Goal: Information Seeking & Learning: Find specific fact

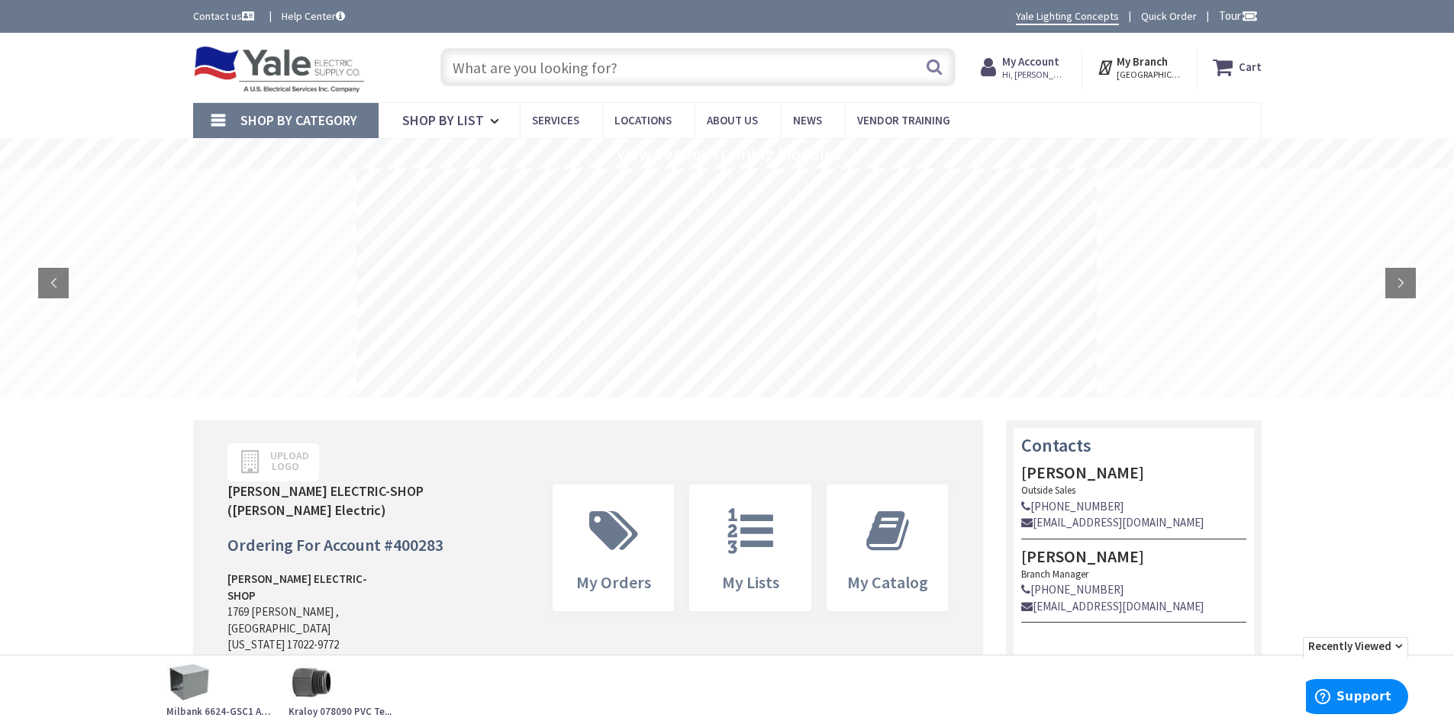
click at [641, 72] on input "text" at bounding box center [697, 67] width 515 height 38
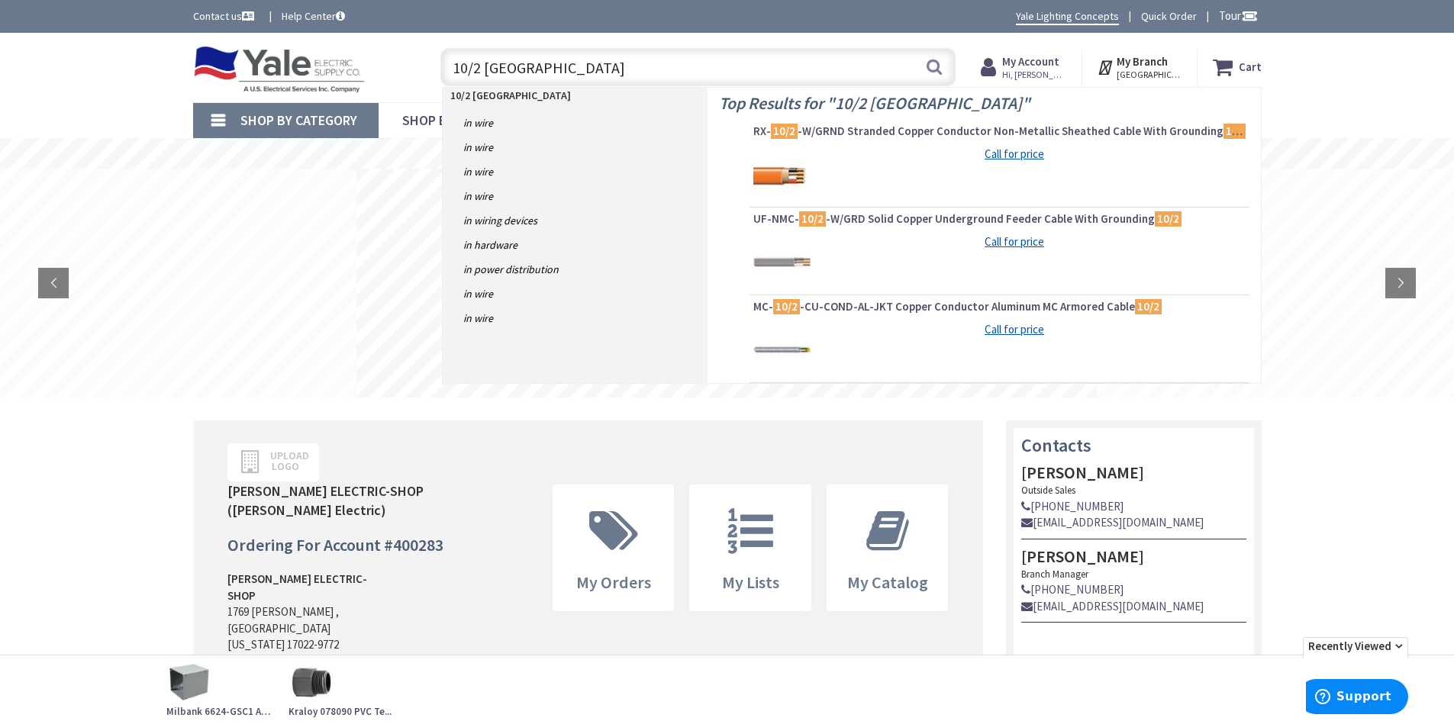
type input "10/2 romex"
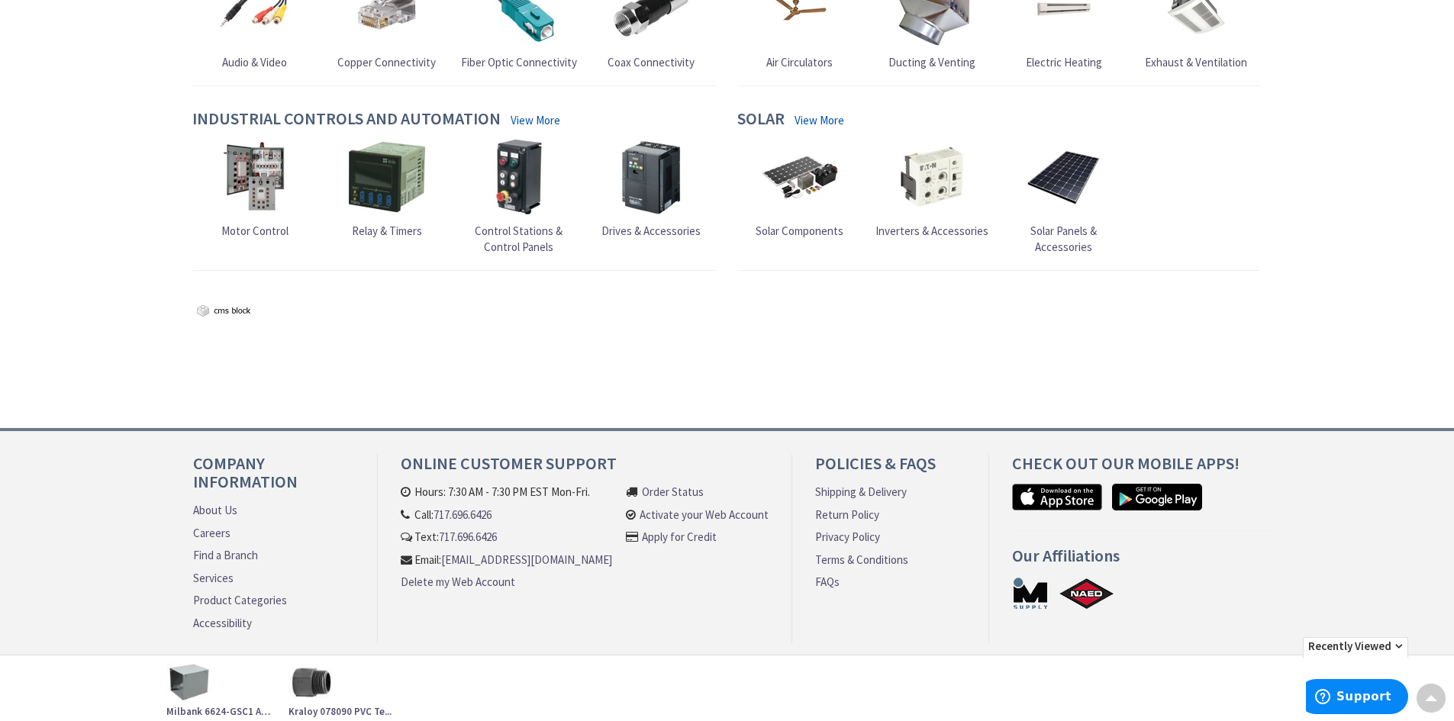
scroll to position [58, 0]
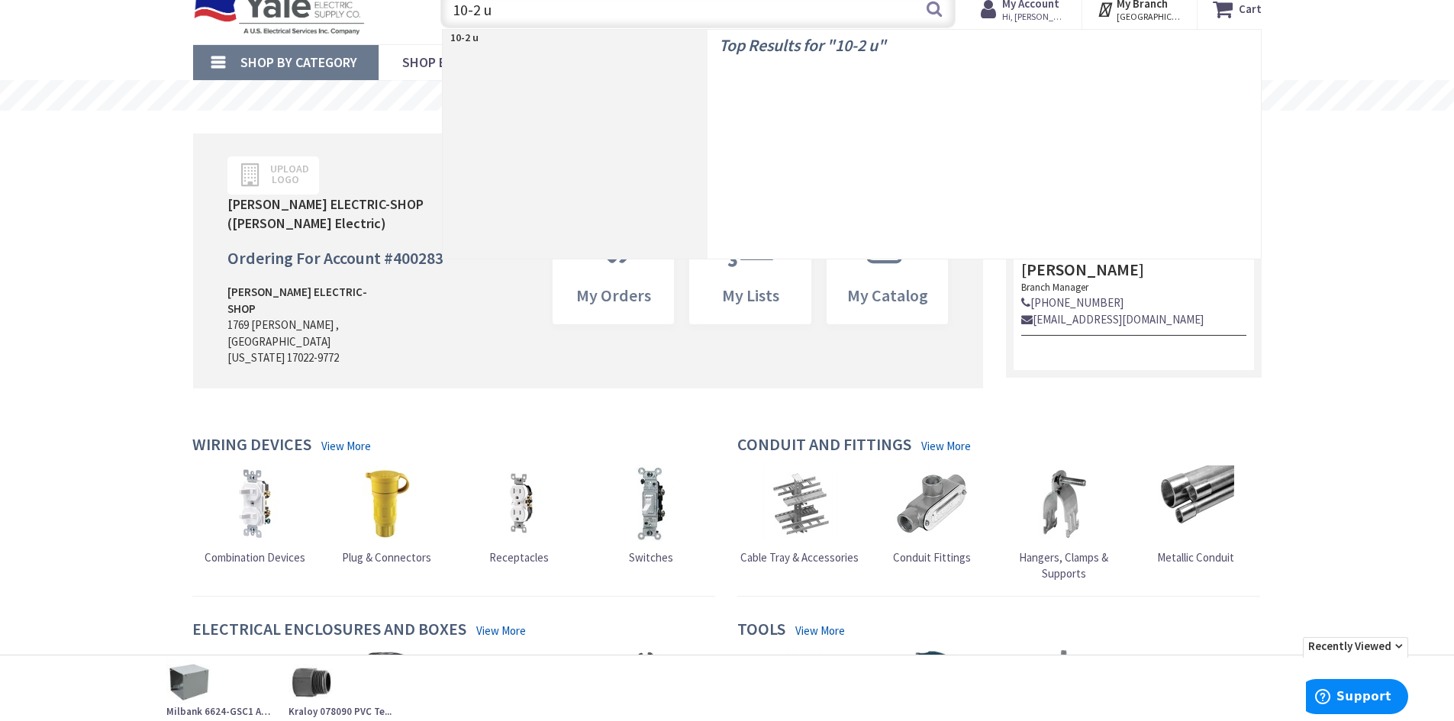
type input "10-2 uf"
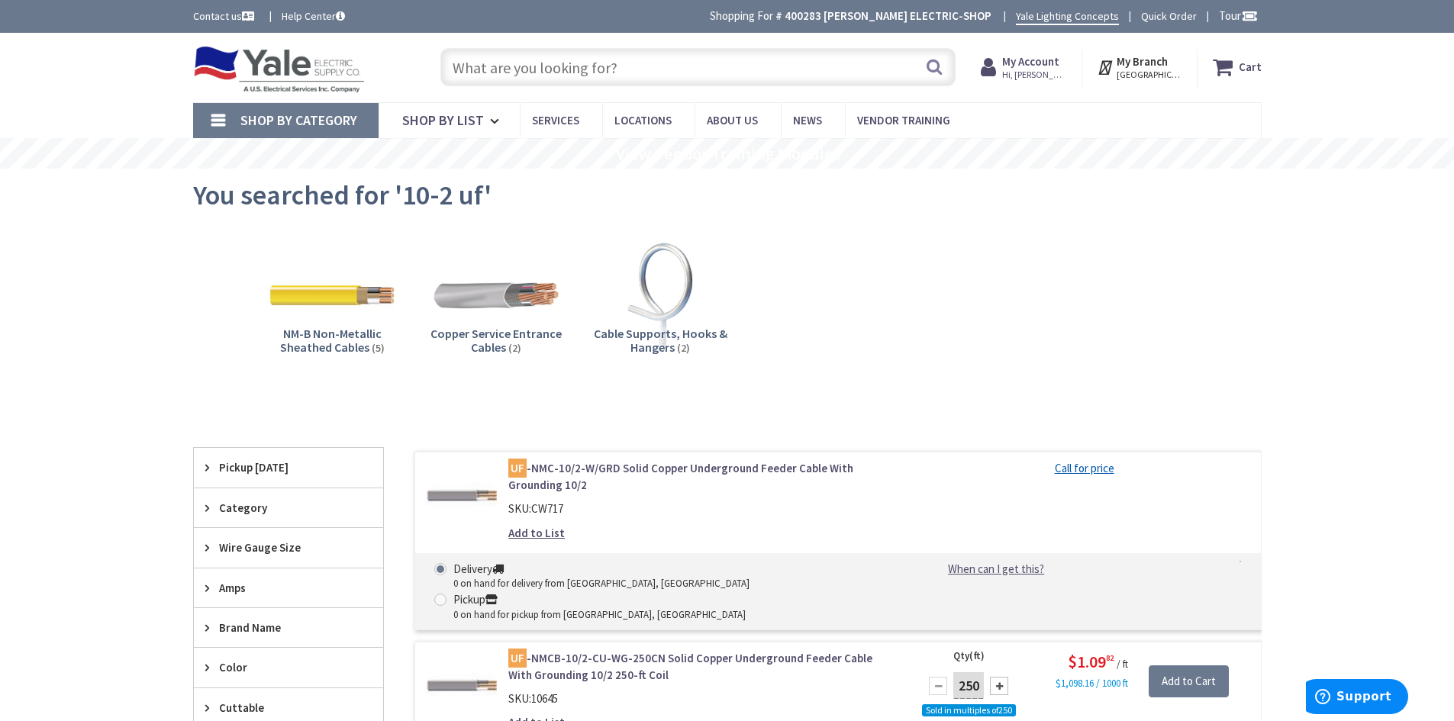
click at [511, 73] on input "text" at bounding box center [697, 67] width 515 height 38
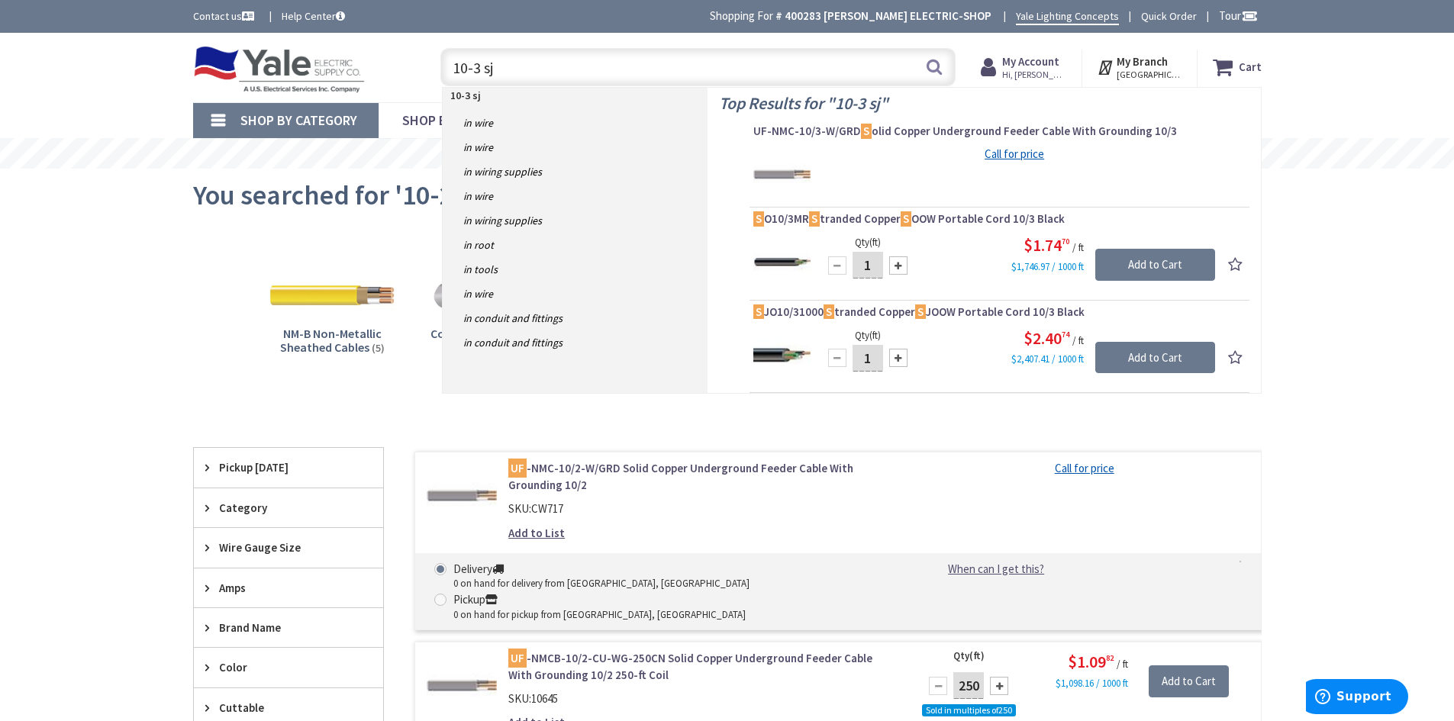
type input "10-3 sjo"
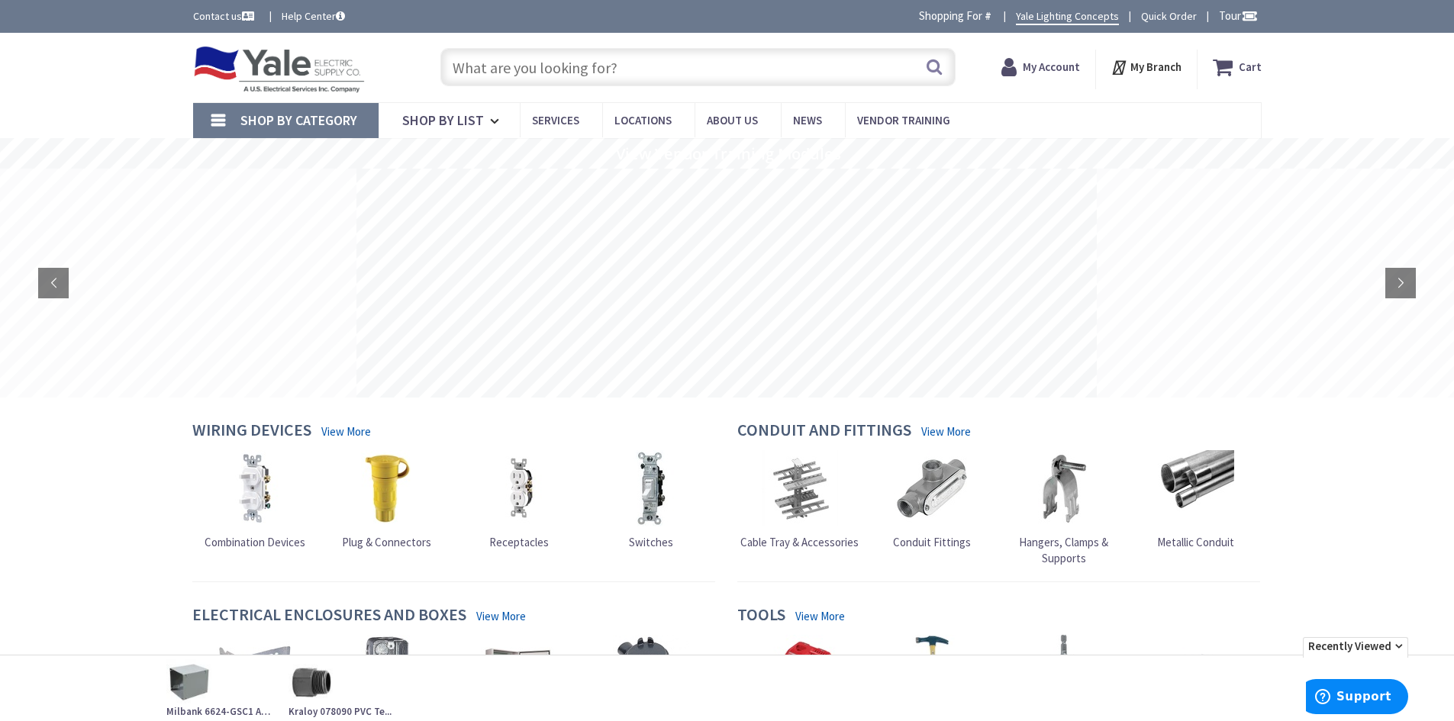
click at [1045, 68] on strong "My Account" at bounding box center [1051, 67] width 57 height 15
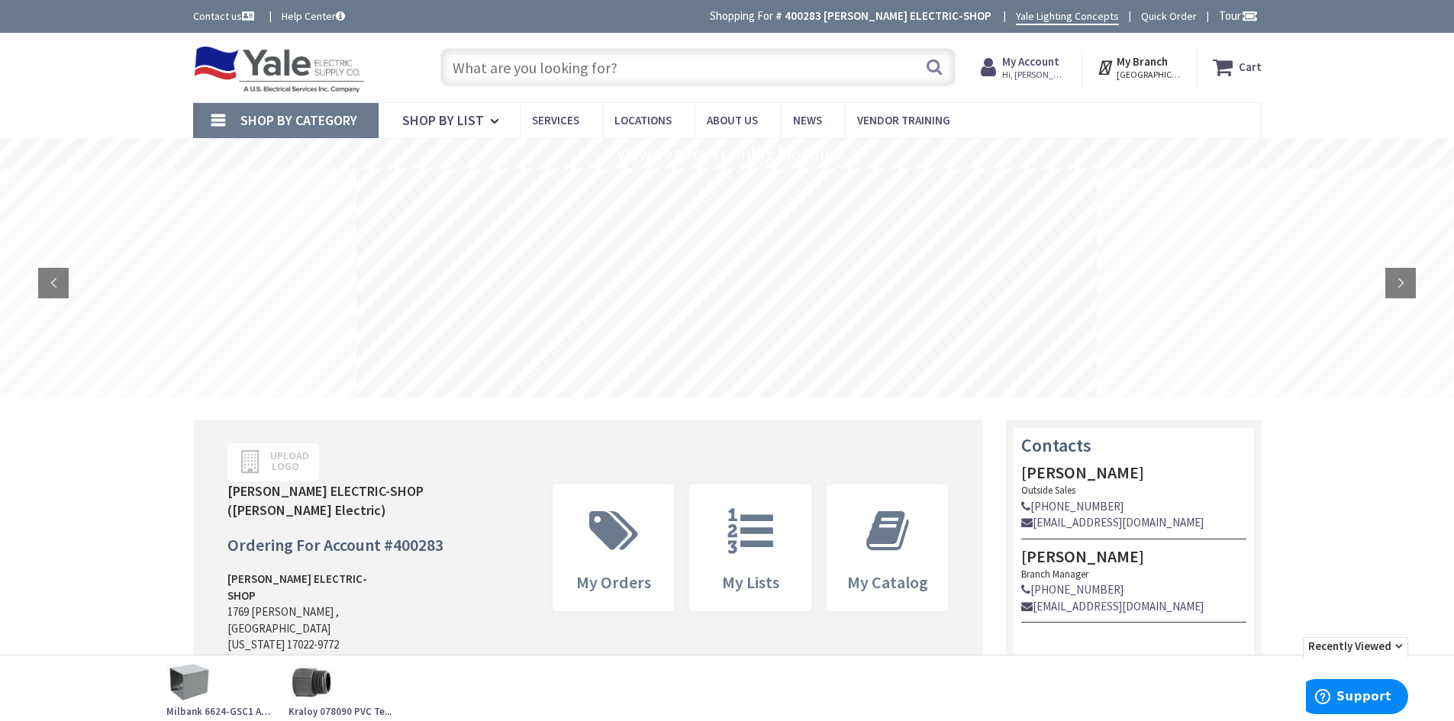
click at [1185, 261] on rs-slide at bounding box center [1475, 283] width 740 height 229
click at [550, 308] on rs-slide at bounding box center [882, 283] width 740 height 229
click at [517, 266] on rs-slide at bounding box center [365, 283] width 740 height 229
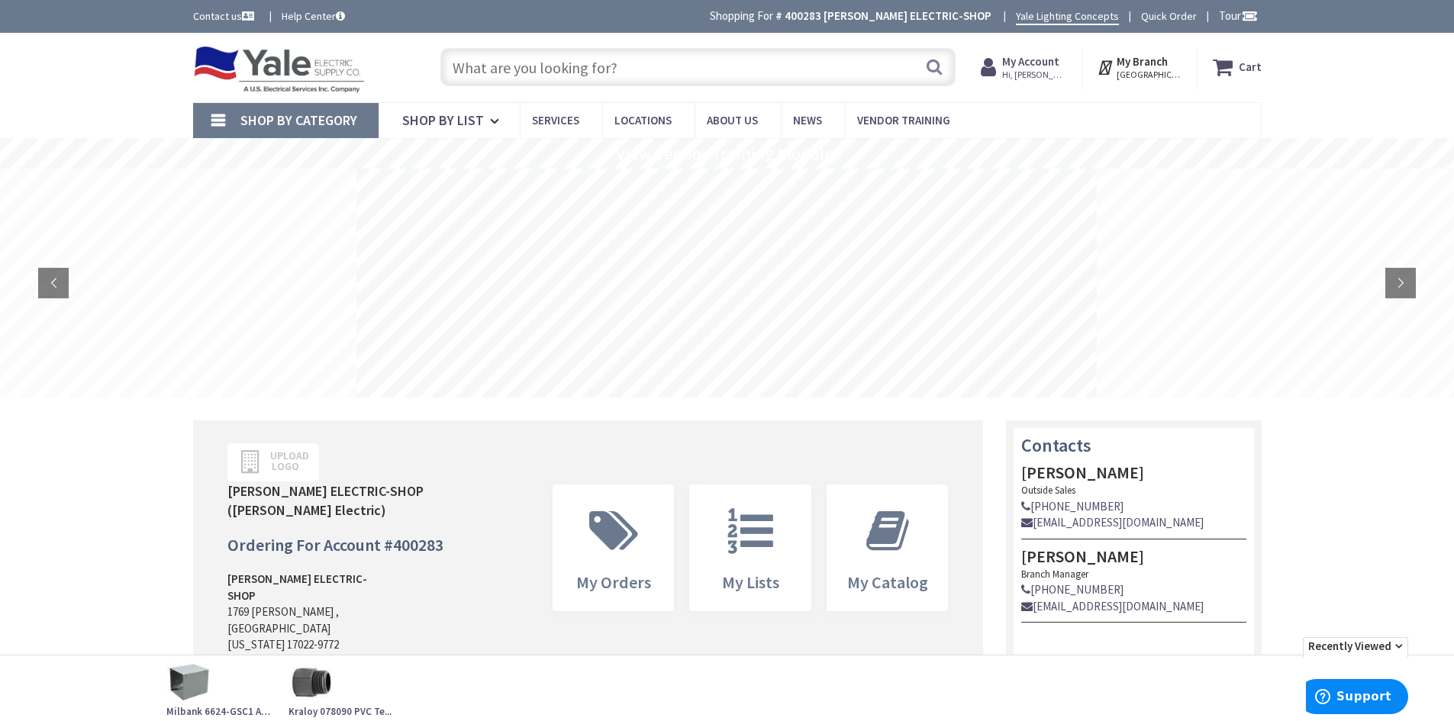
click at [810, 218] on rs-layer at bounding box center [726, 283] width 740 height 229
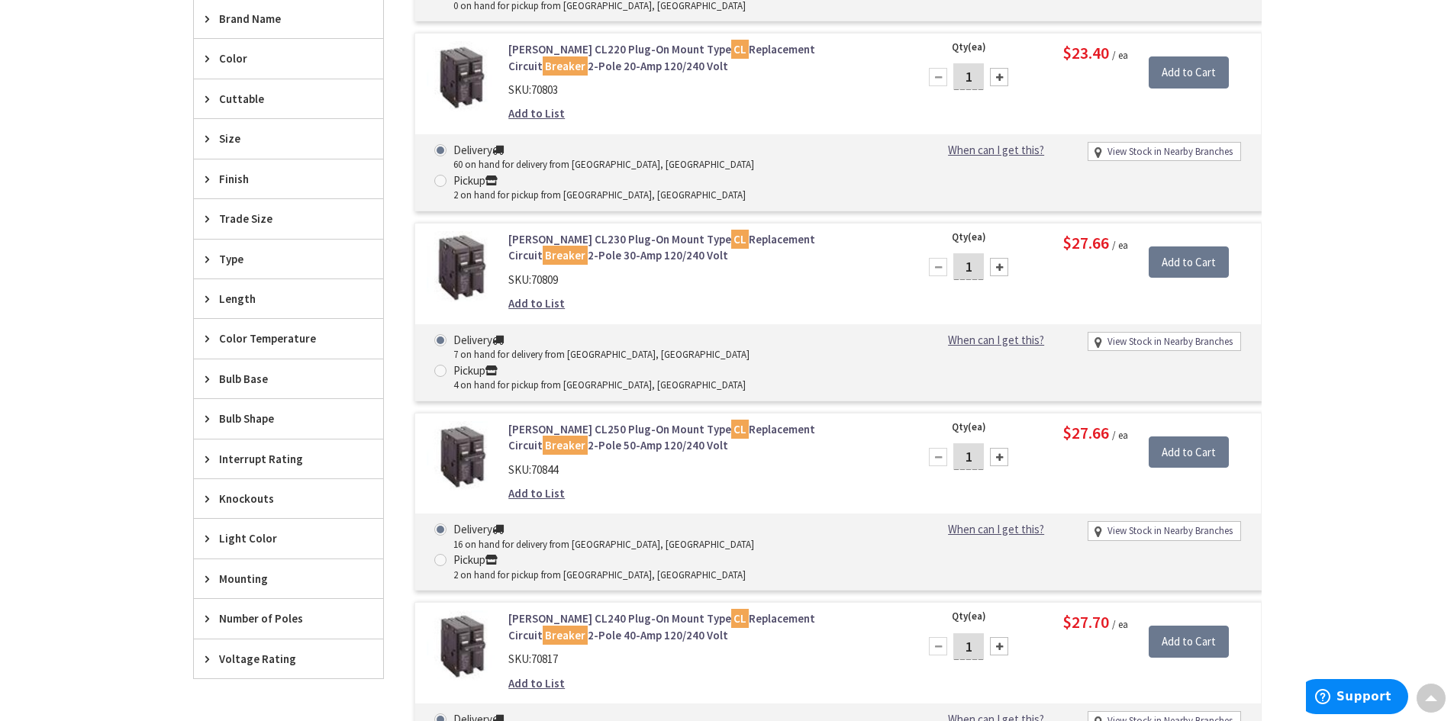
scroll to position [966, 0]
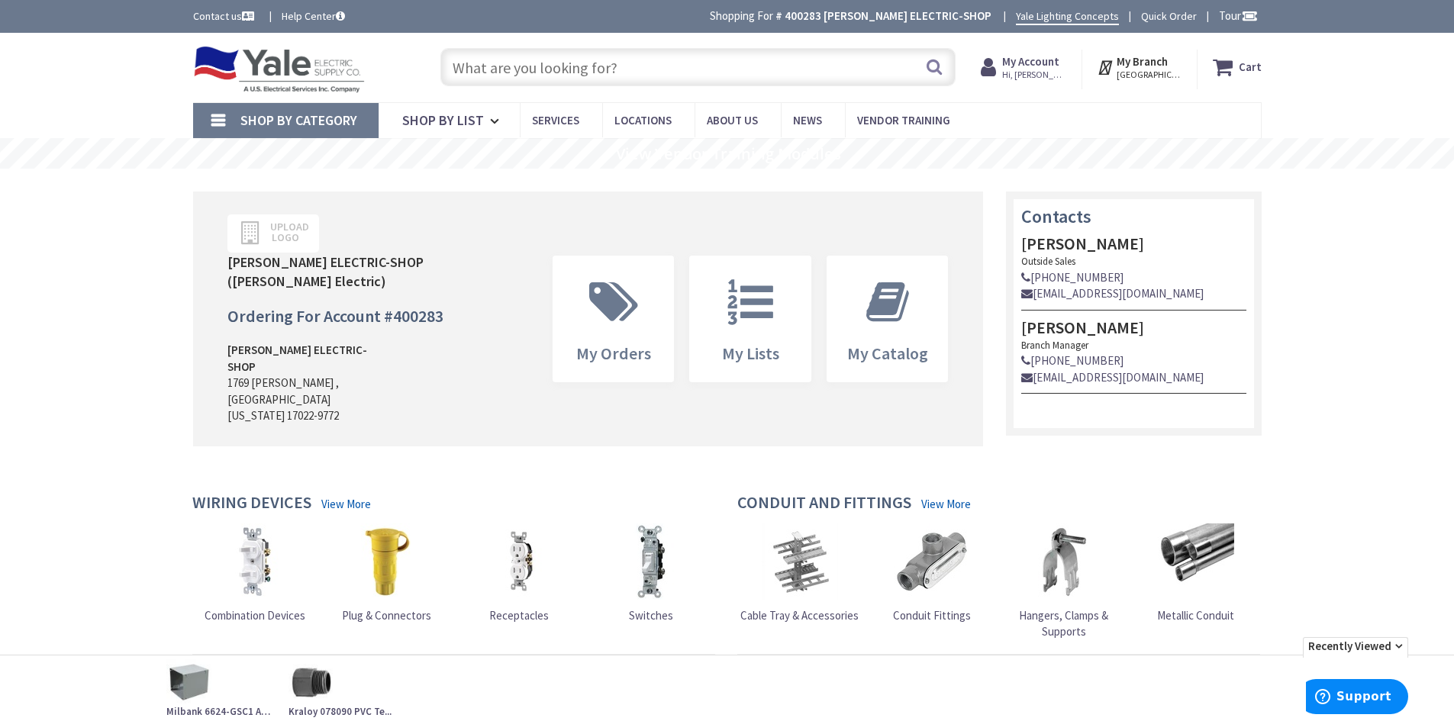
click at [484, 76] on input "text" at bounding box center [697, 67] width 515 height 38
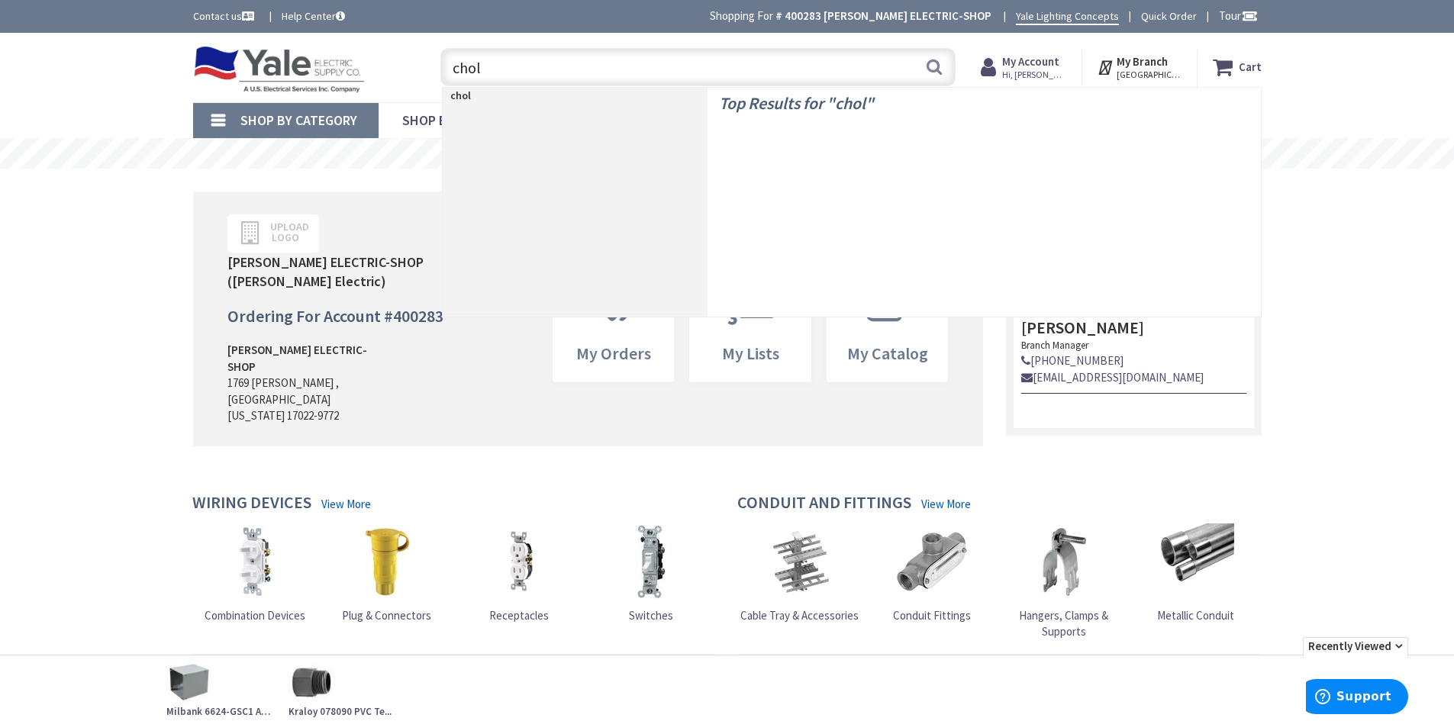
type input "chola"
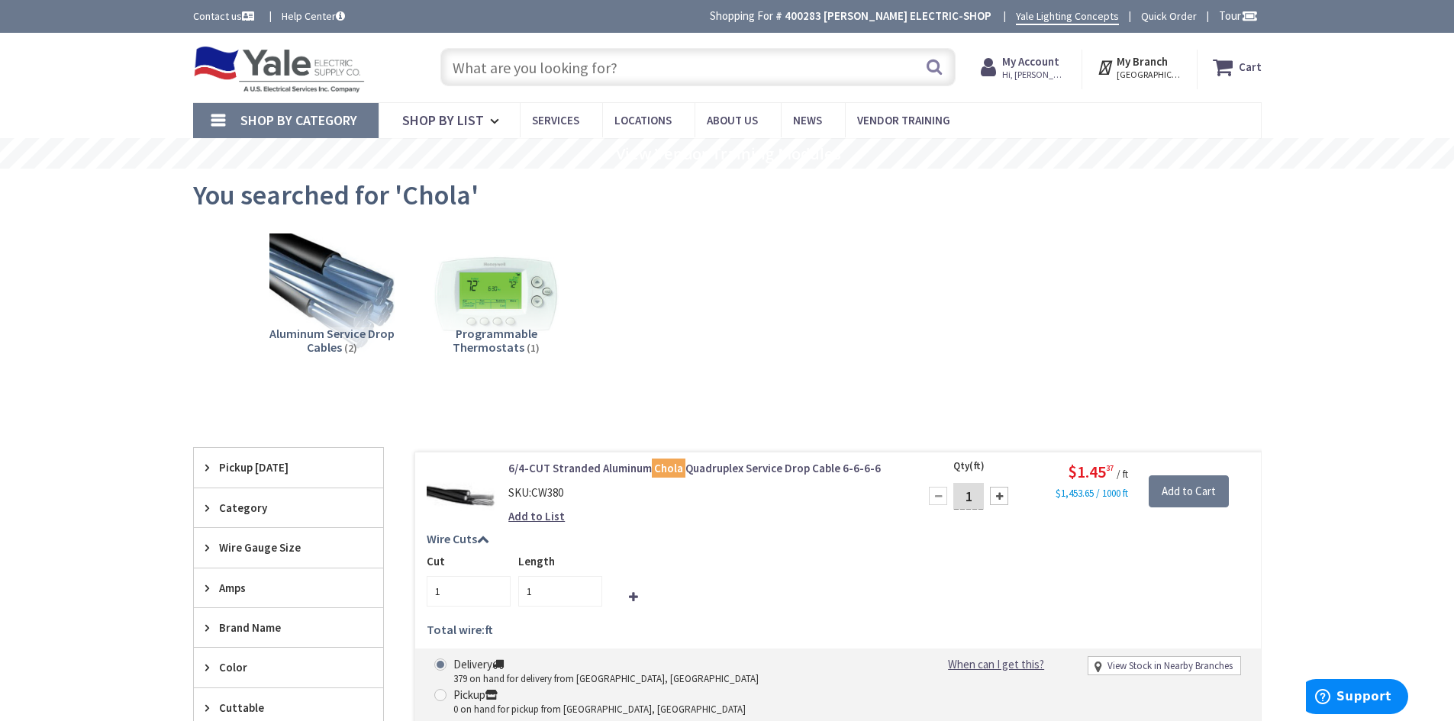
click at [485, 73] on input "text" at bounding box center [697, 67] width 515 height 38
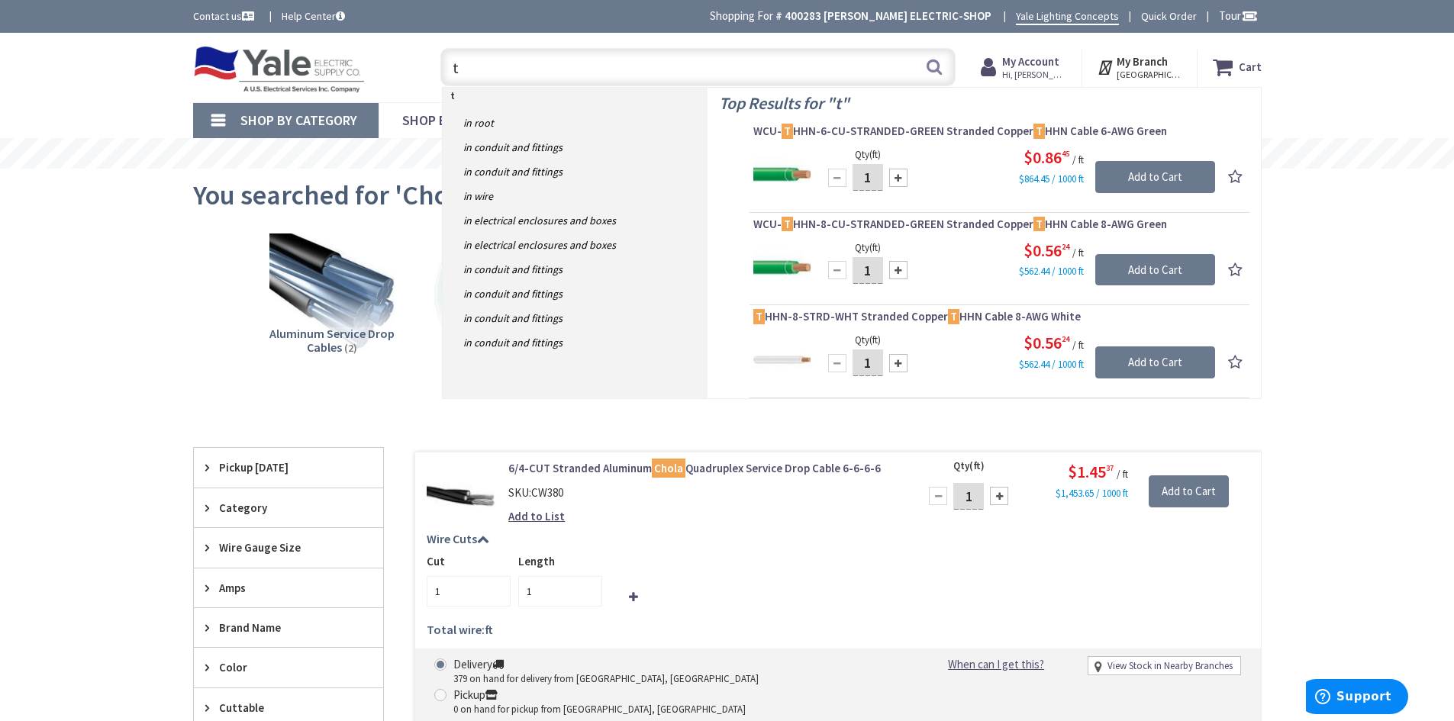
type input "t"
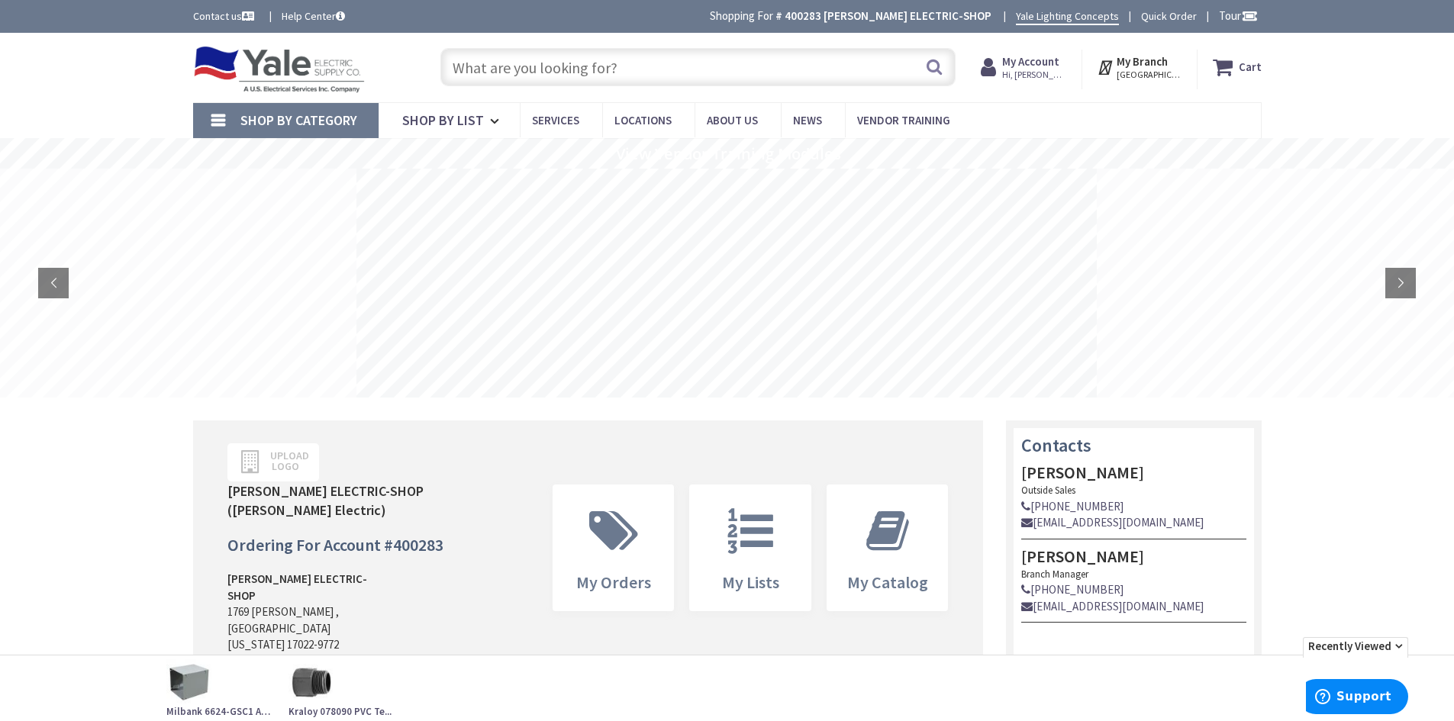
click at [604, 70] on input "text" at bounding box center [697, 67] width 515 height 38
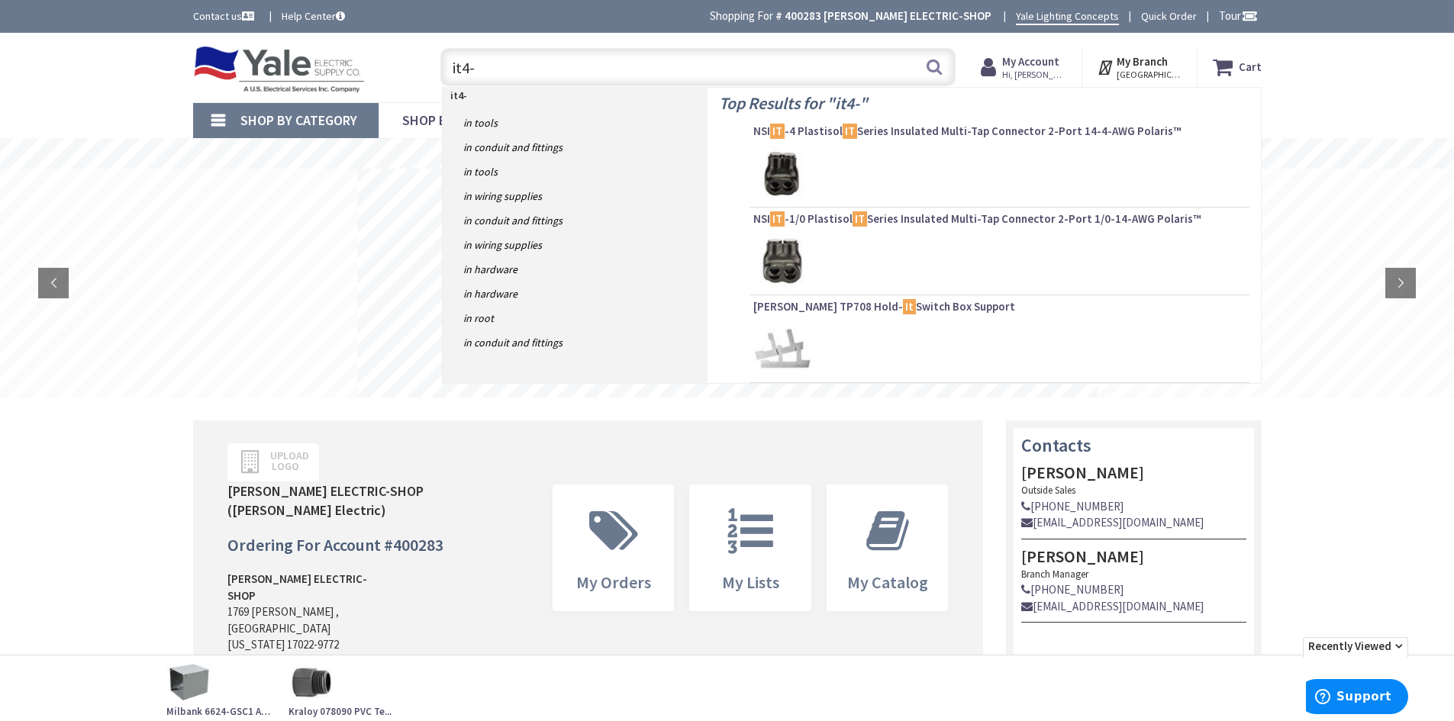
type input "it4-3"
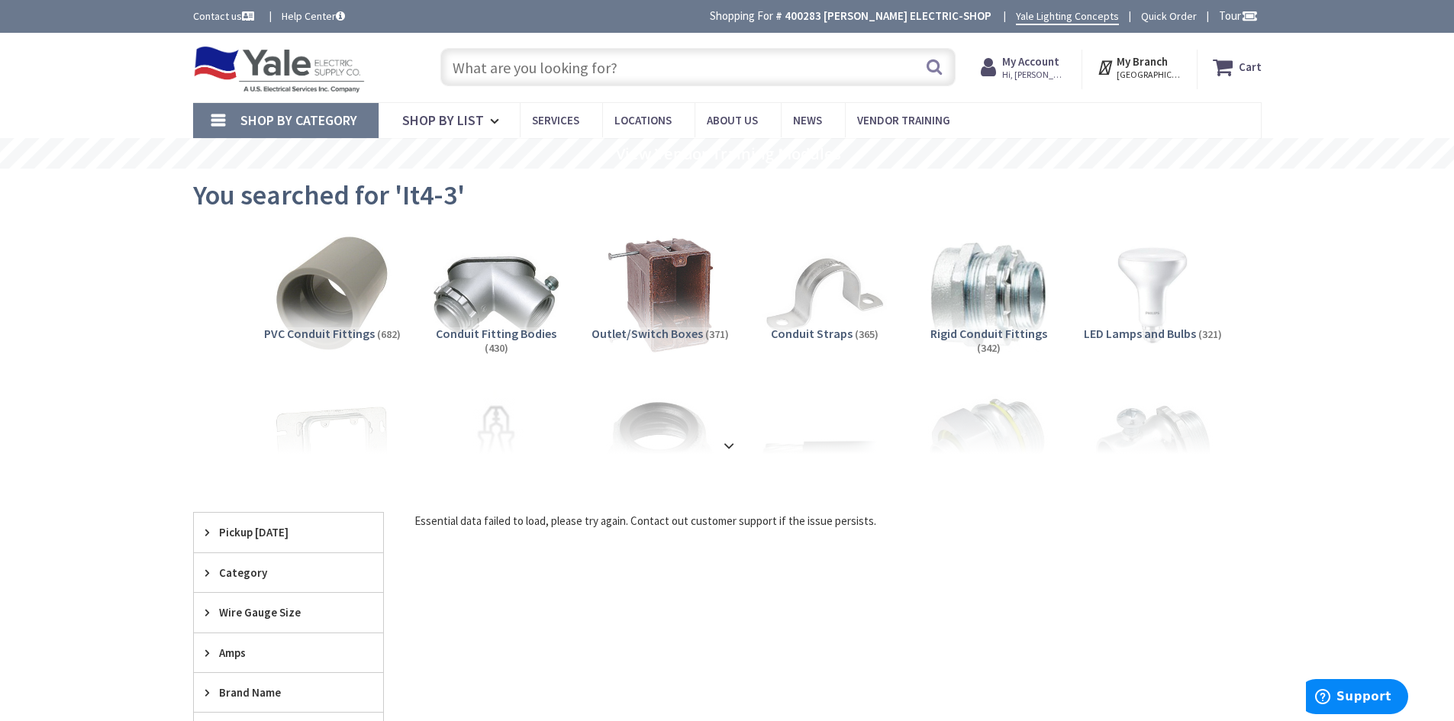
click at [481, 69] on input "text" at bounding box center [697, 67] width 515 height 38
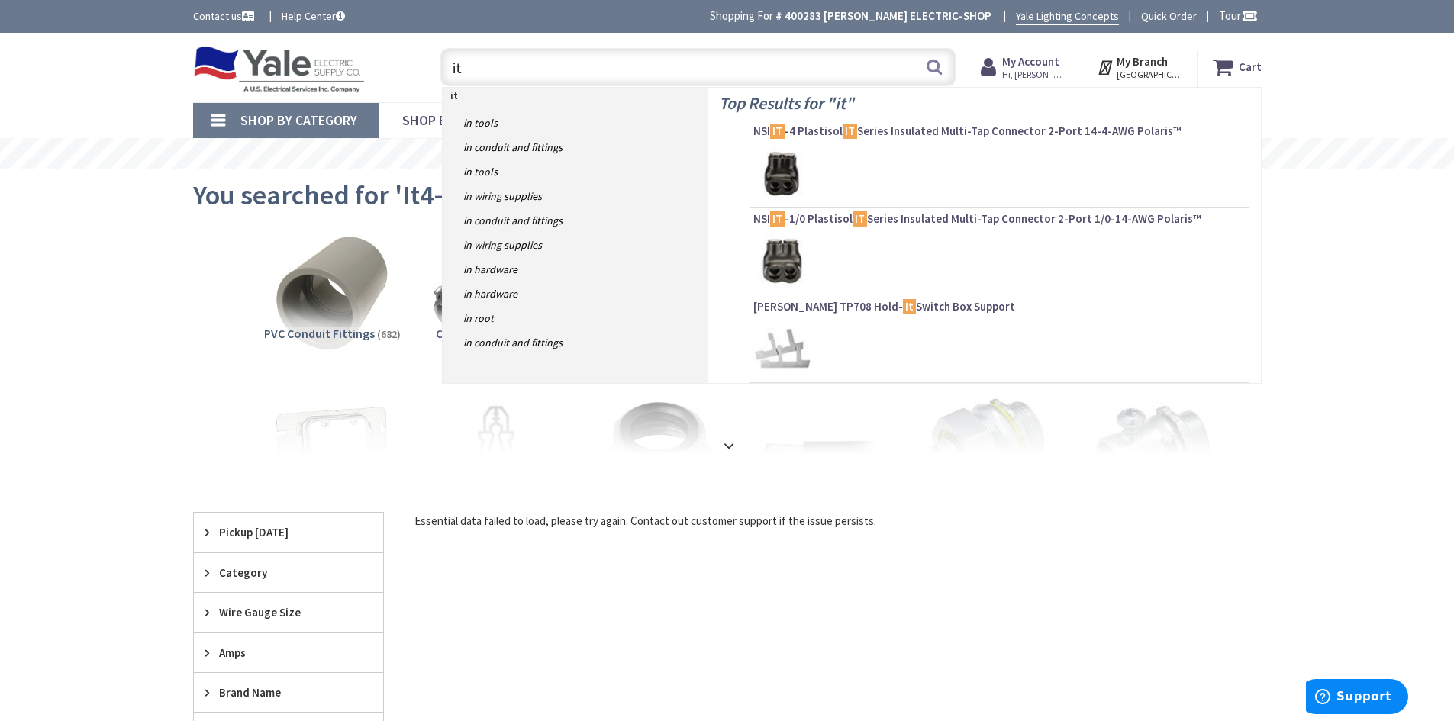
type input "it4"
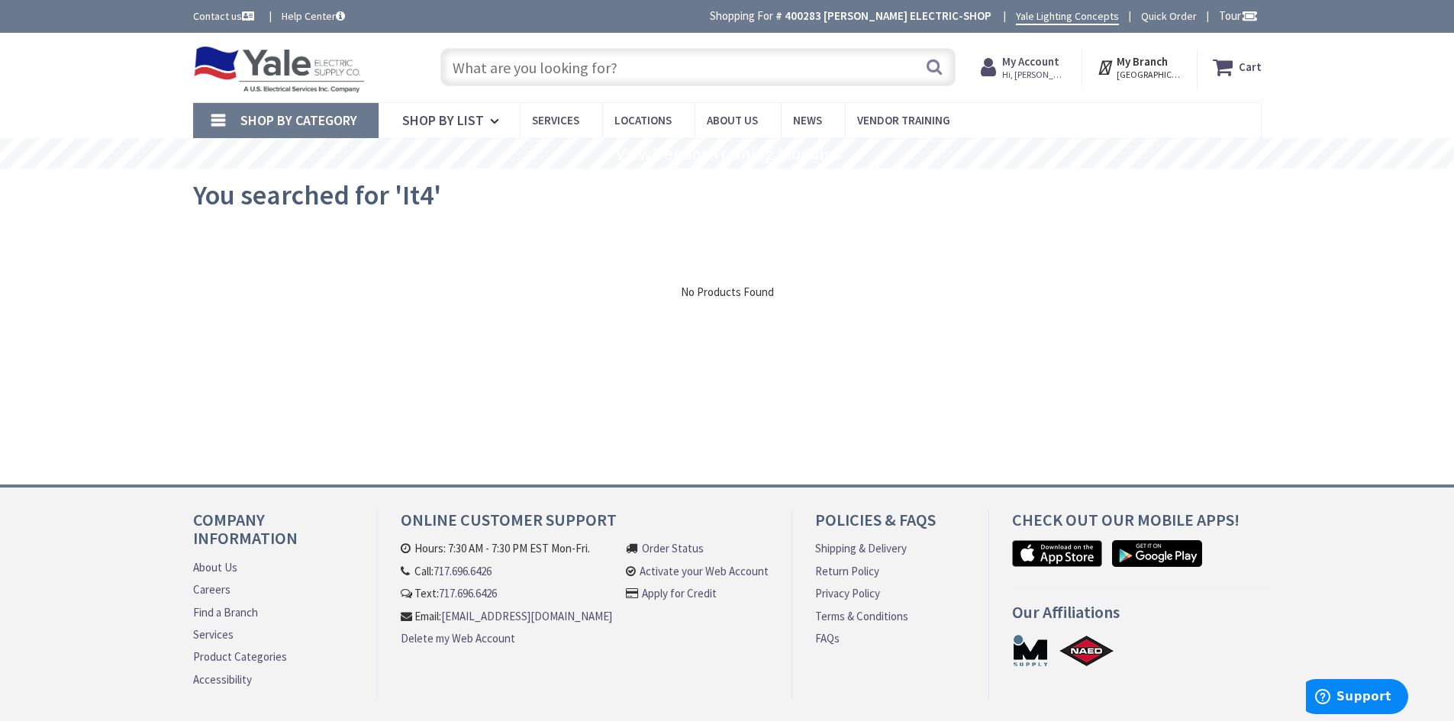
click at [497, 60] on input "text" at bounding box center [697, 67] width 515 height 38
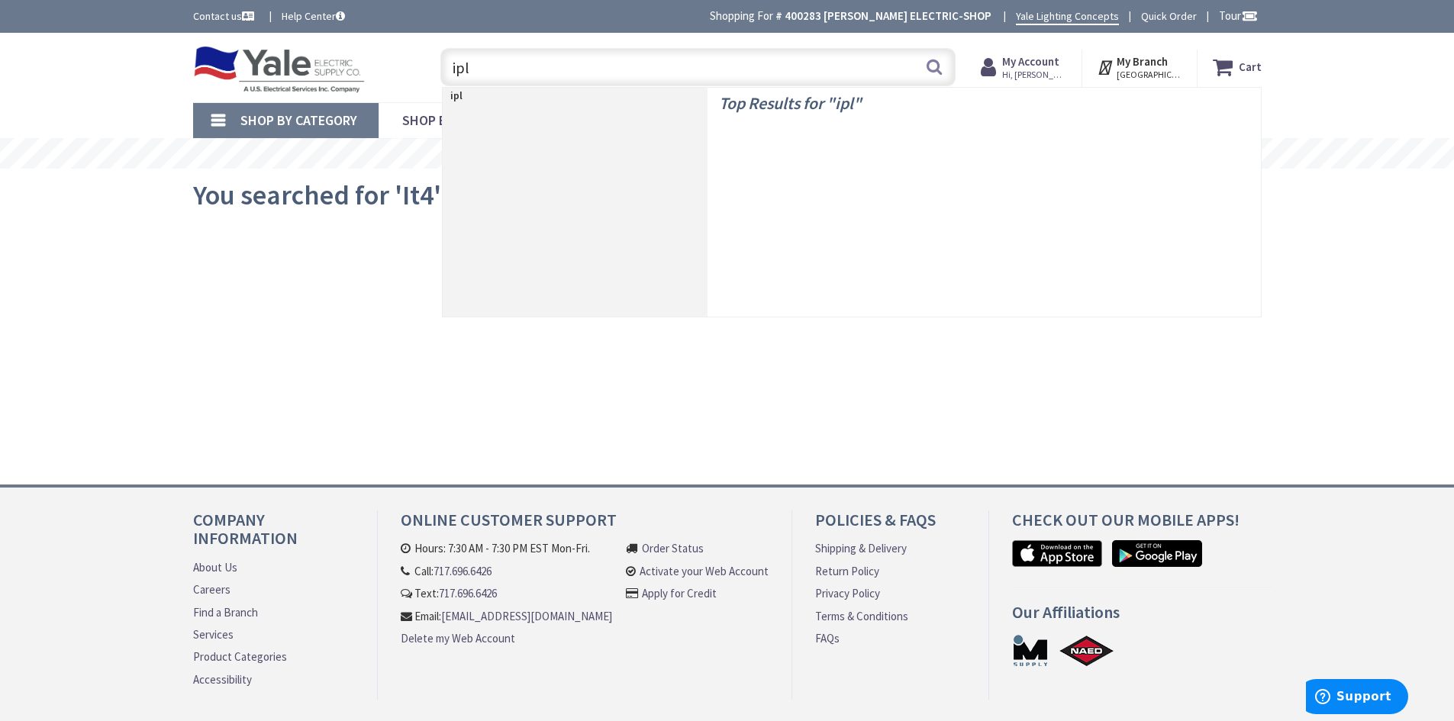
type input "ipl4"
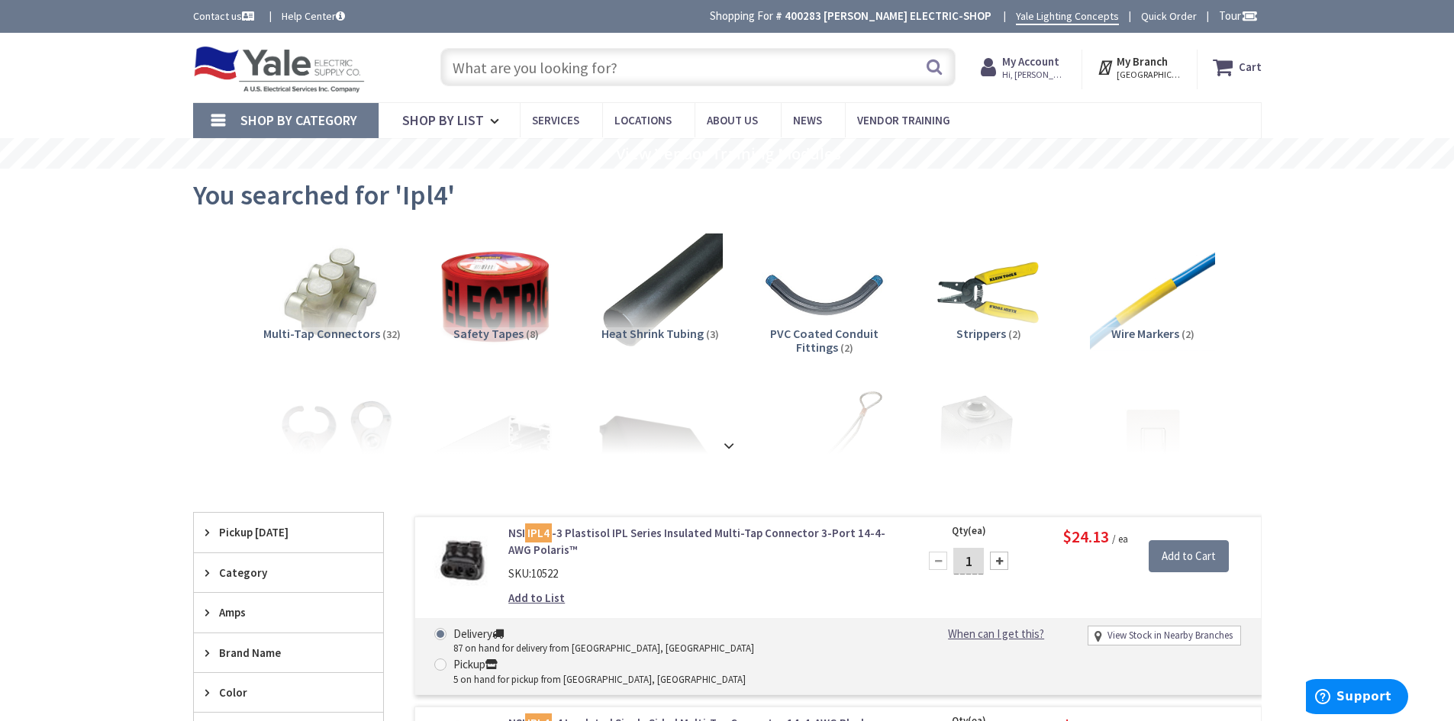
click at [473, 71] on input "text" at bounding box center [697, 67] width 515 height 38
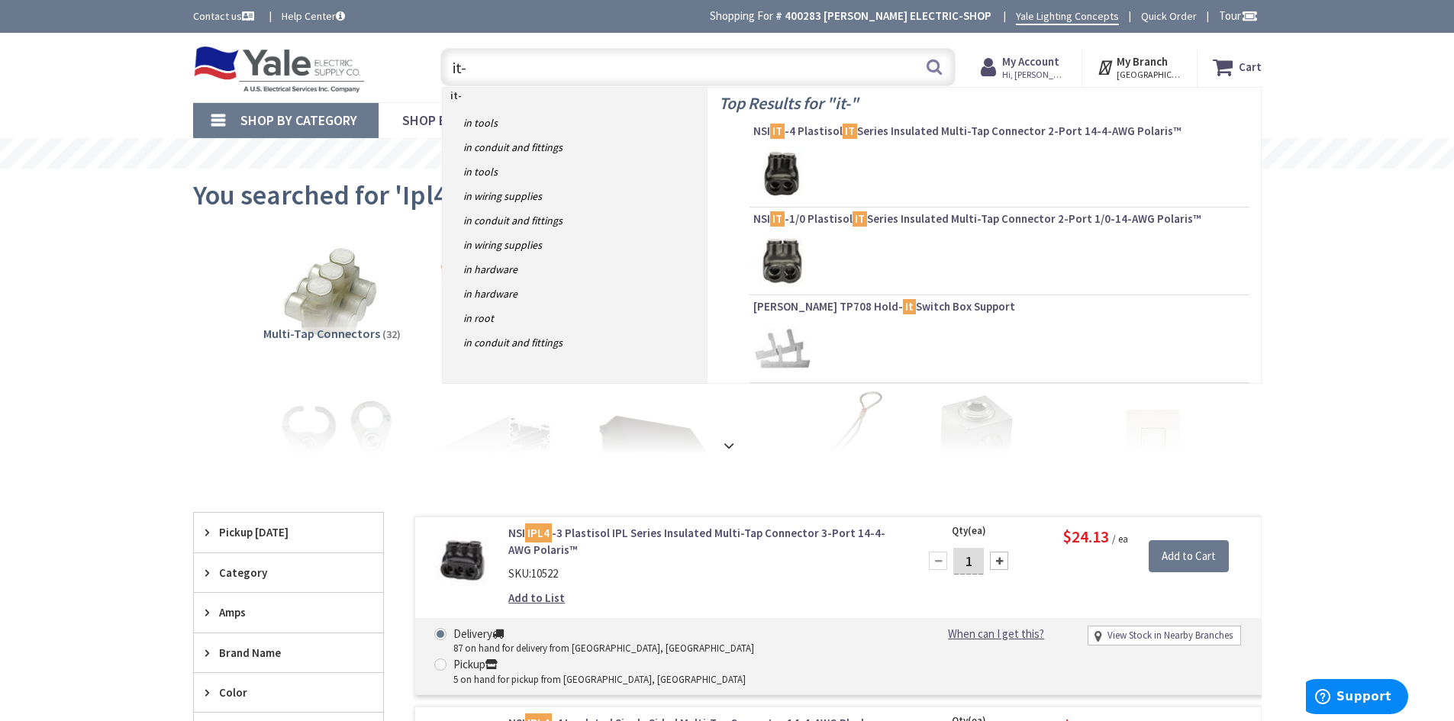
type input "it-4"
